Goal: Check status: Check status

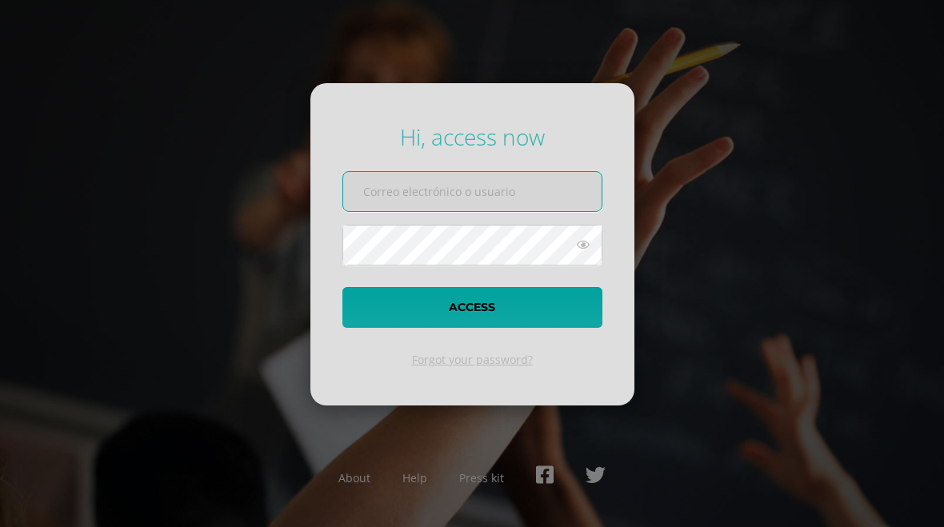
type input "20220109"
click at [558, 310] on button "Access" at bounding box center [472, 307] width 260 height 41
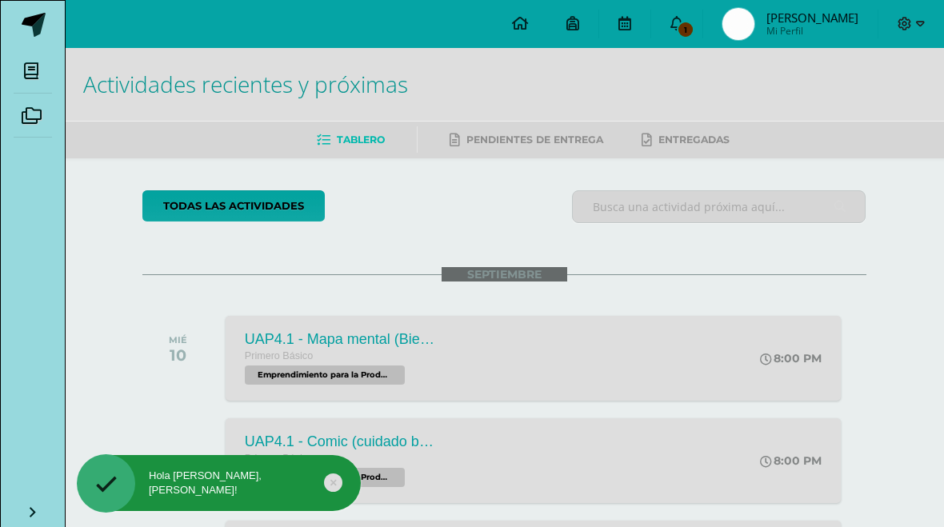
click at [683, 18] on icon at bounding box center [676, 23] width 13 height 14
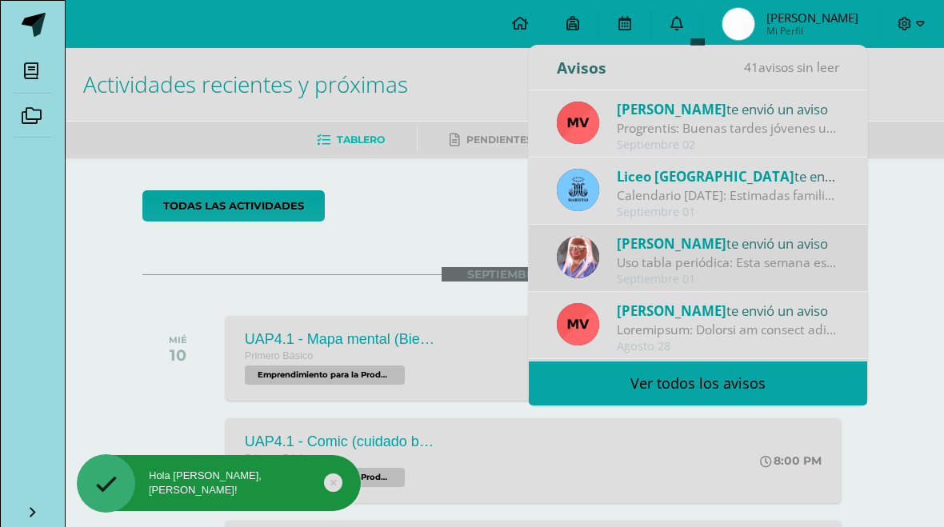
click at [800, 133] on div "Progrentis: Buenas tardes jóvenes un abrazo. El día de [DATE] traer su disposit…" at bounding box center [728, 128] width 222 height 18
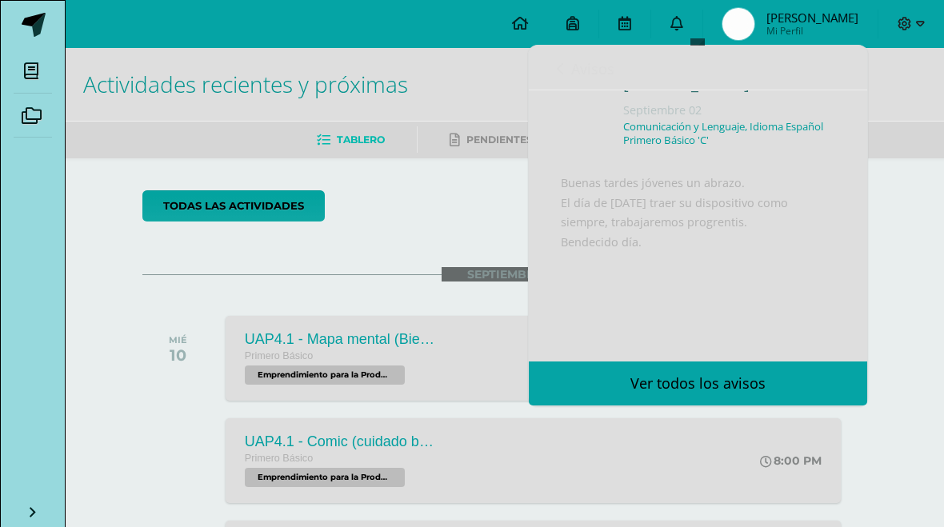
scroll to position [70, 0]
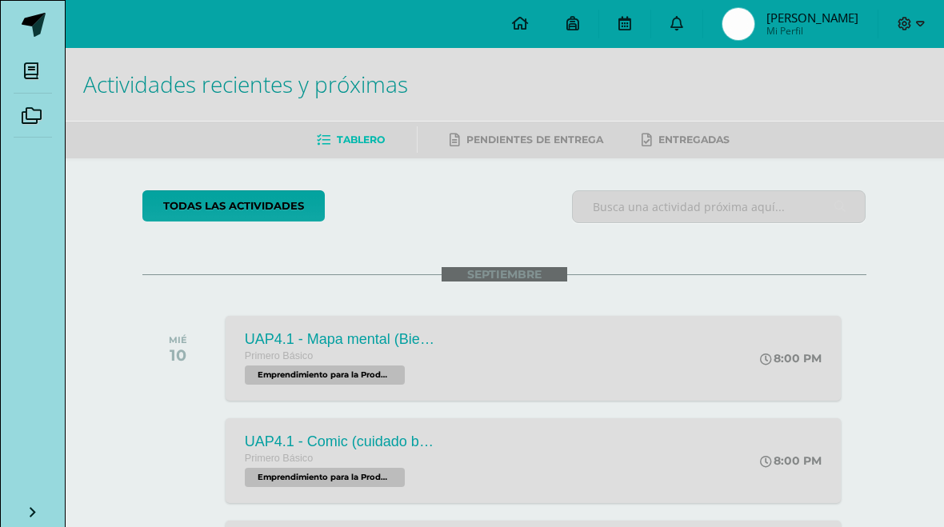
click at [385, 234] on div "todas las Actividades" at bounding box center [289, 213] width 307 height 46
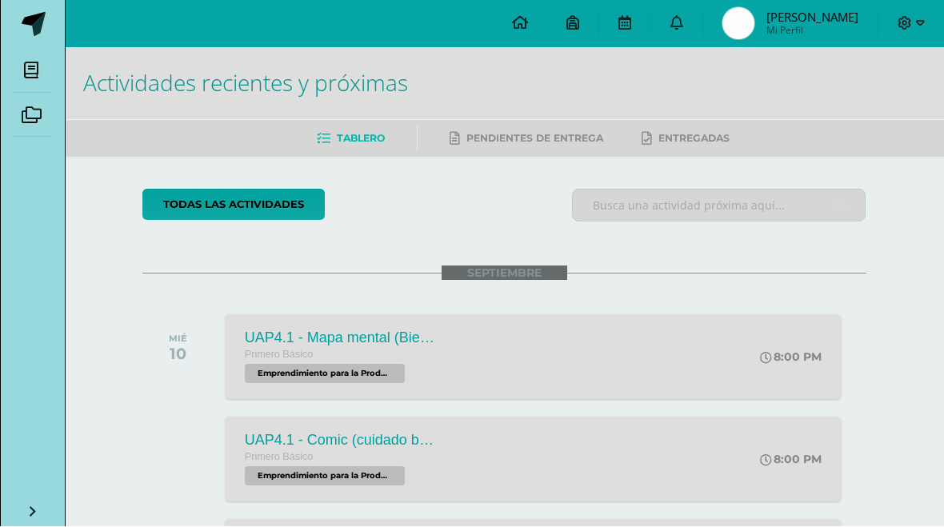
scroll to position [0, 0]
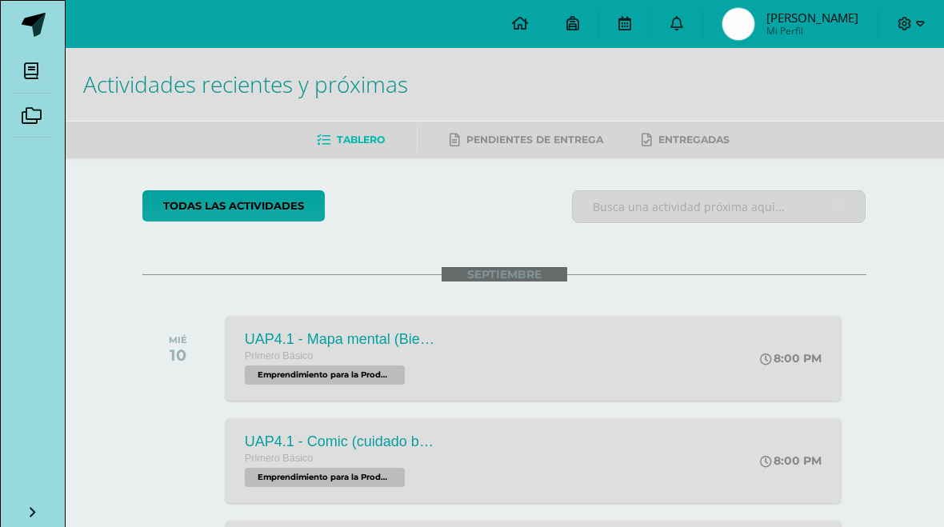
click at [834, 26] on span "[PERSON_NAME]" at bounding box center [812, 18] width 92 height 16
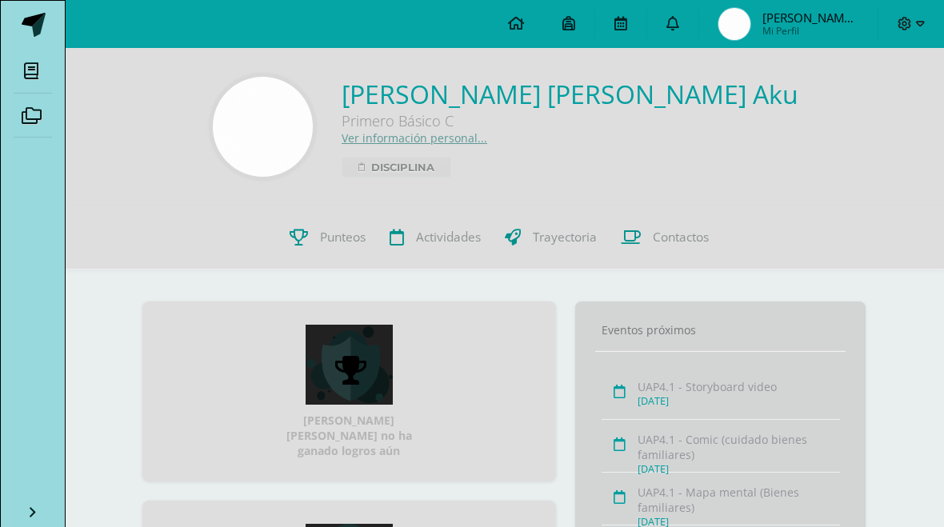
click at [357, 230] on span "Punteos" at bounding box center [343, 237] width 46 height 17
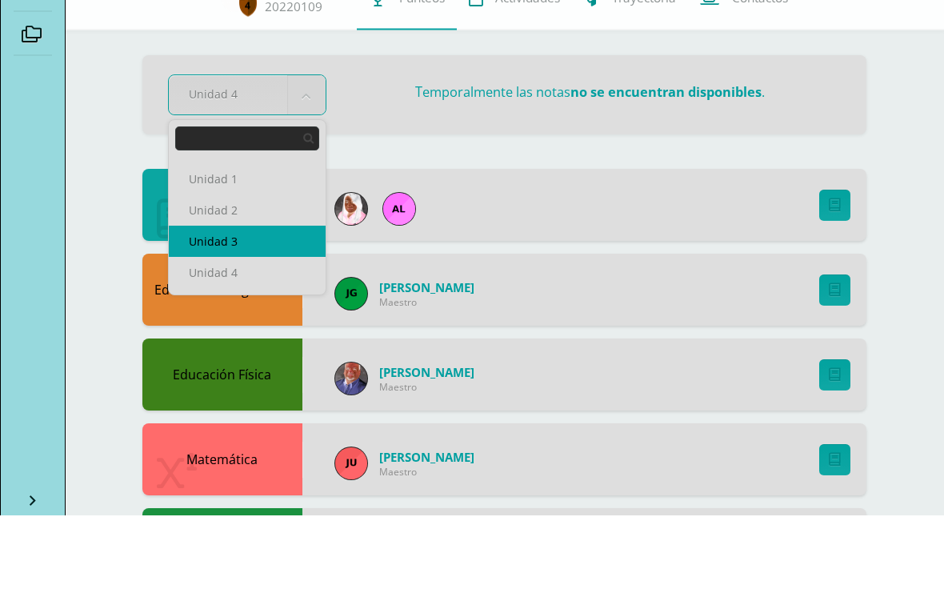
select select "Unidad 3"
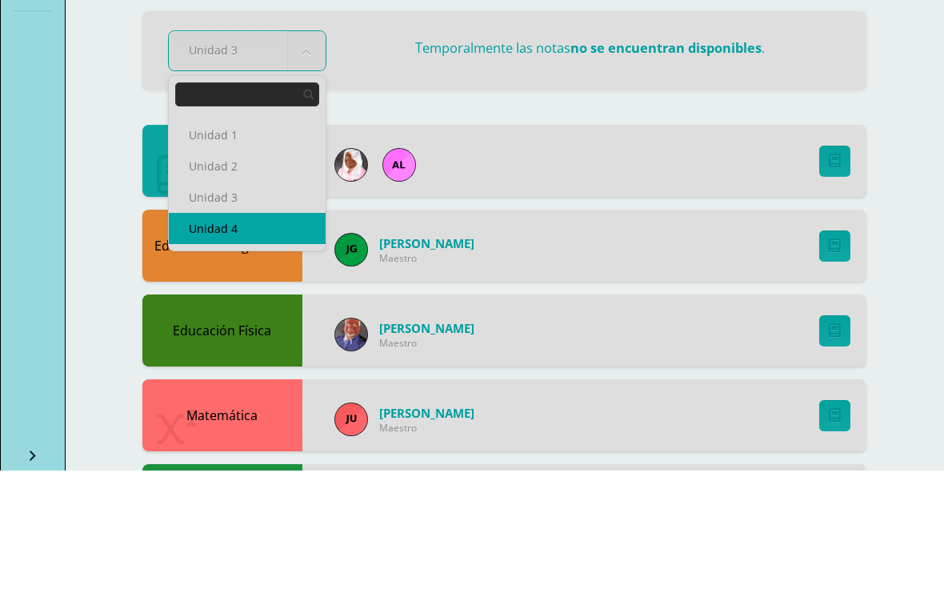
select select "Unidad 4"
